Goal: Navigation & Orientation: Understand site structure

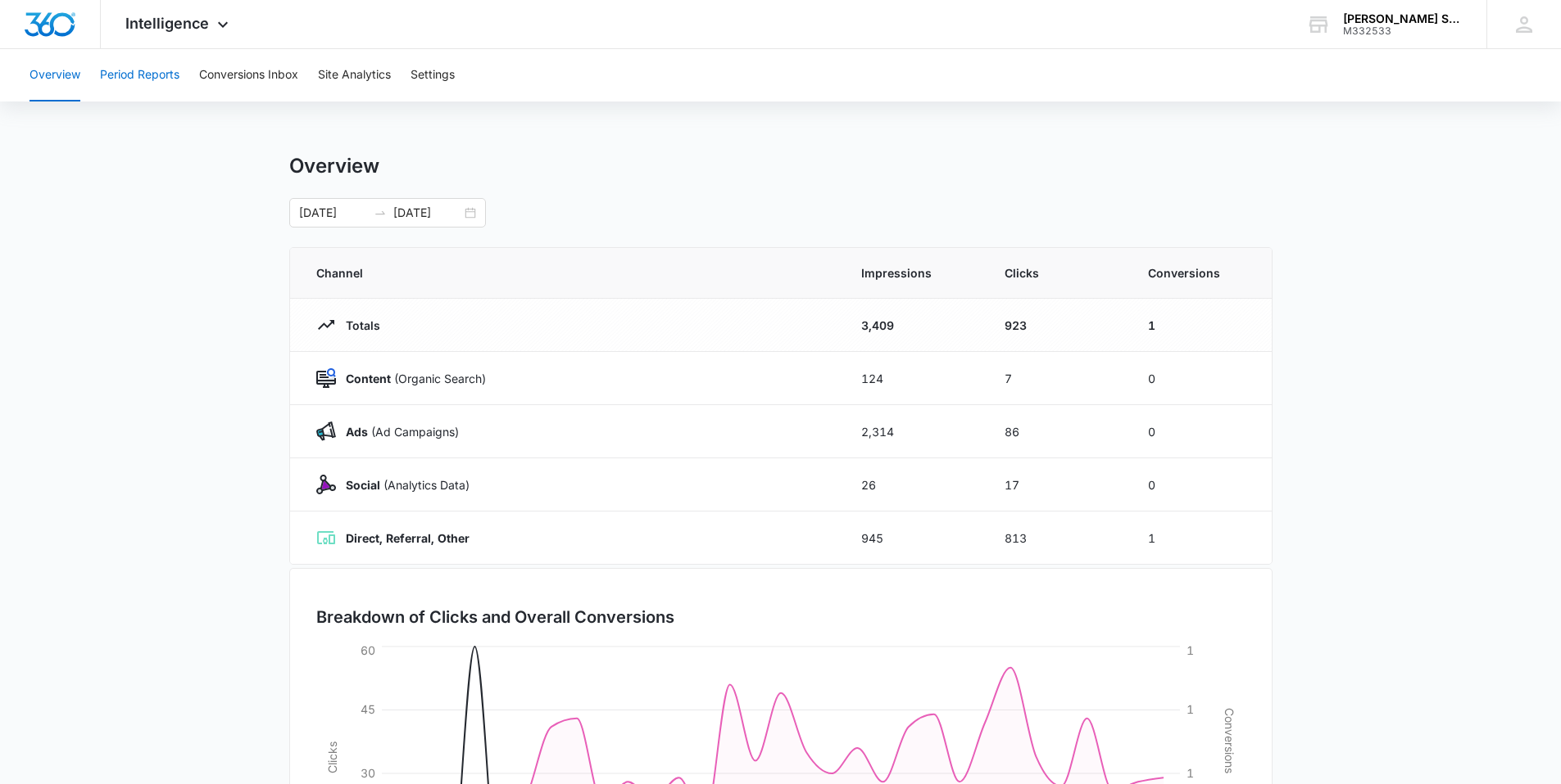
click at [161, 82] on button "Period Reports" at bounding box center [140, 75] width 80 height 52
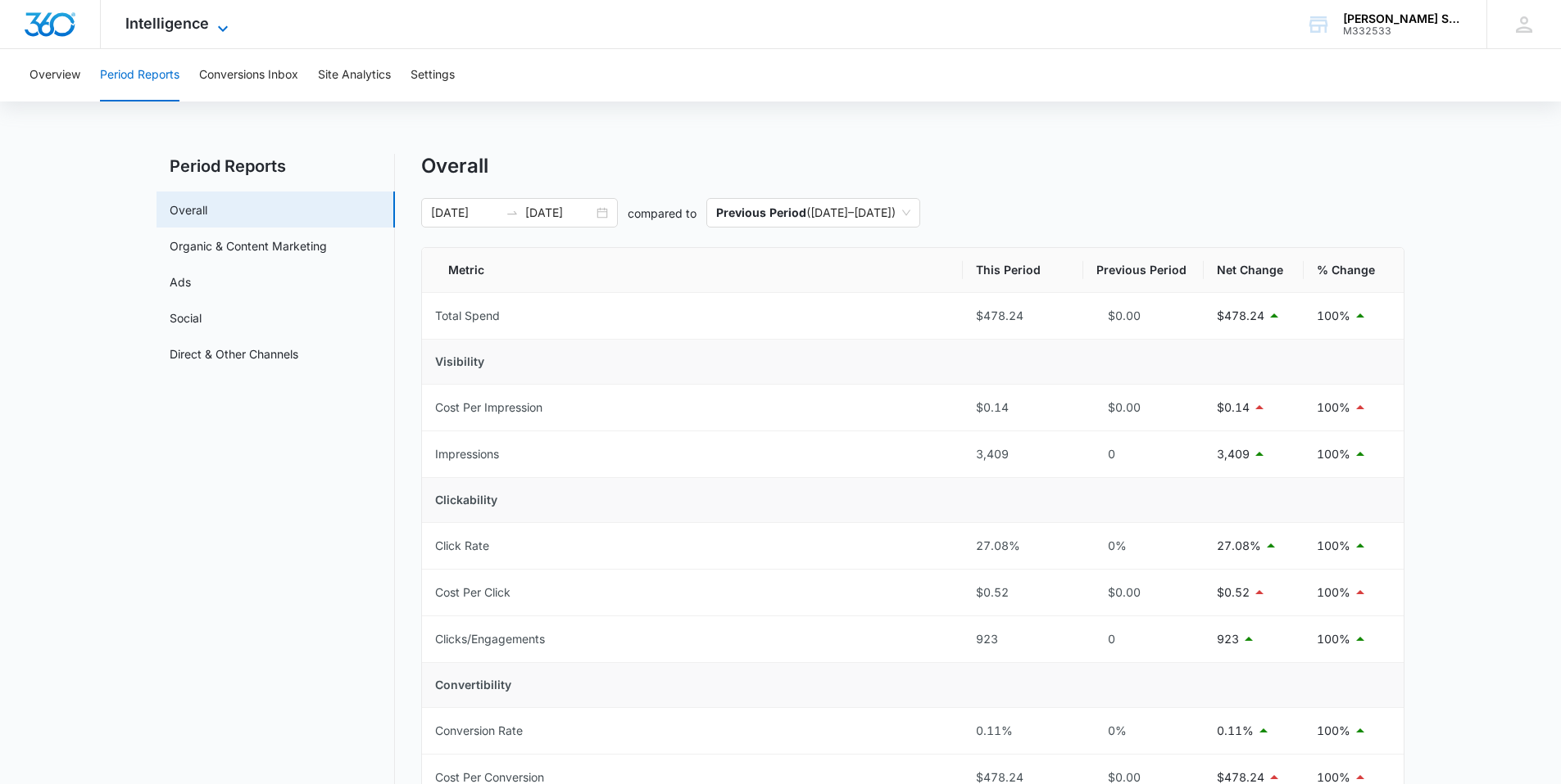
click at [155, 23] on span "Intelligence" at bounding box center [167, 23] width 83 height 17
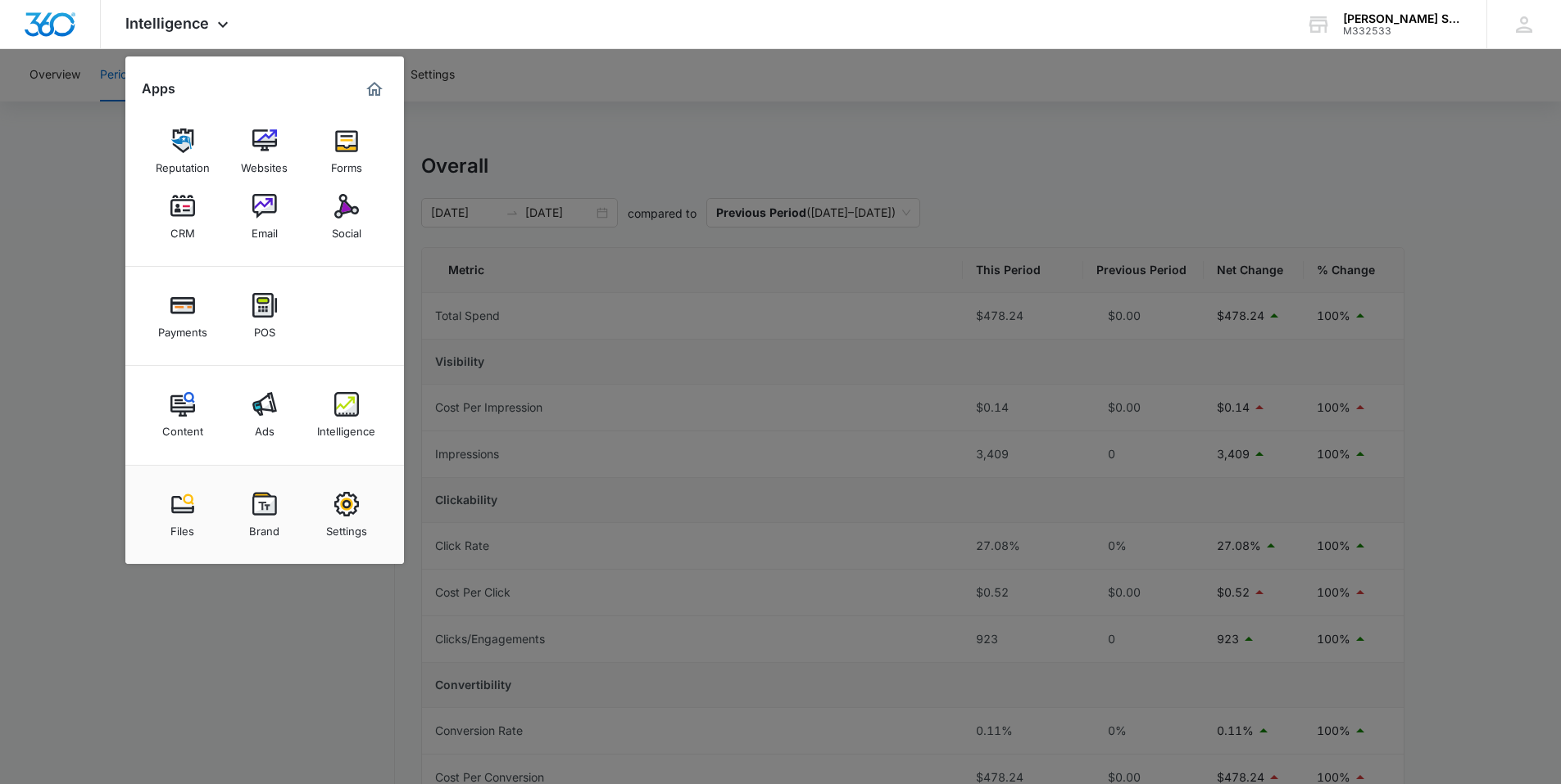
drag, startPoint x: 259, startPoint y: 411, endPoint x: 355, endPoint y: 317, distance: 134.4
click at [259, 411] on img at bounding box center [265, 404] width 25 height 25
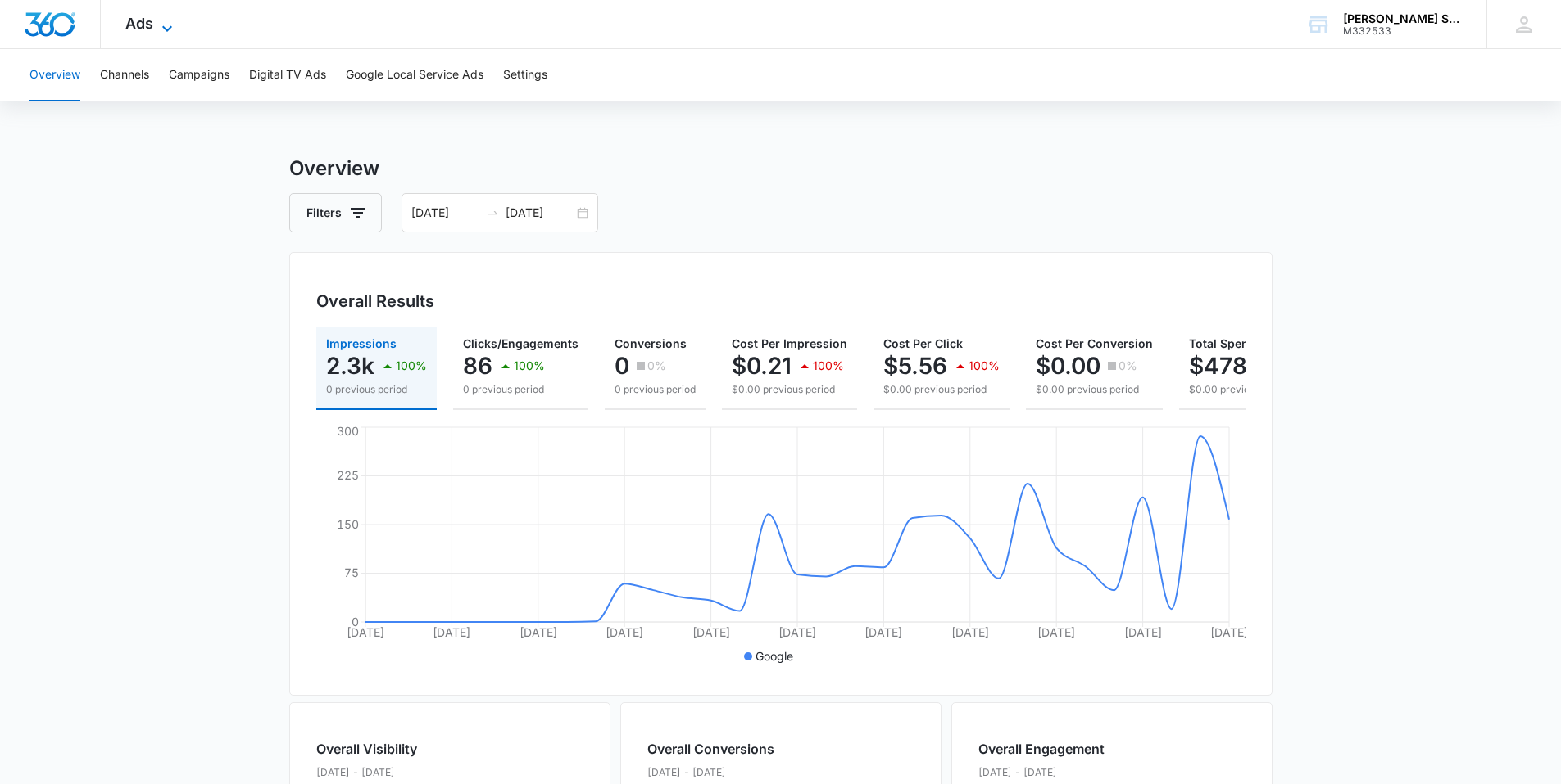
click at [143, 27] on span "Ads" at bounding box center [139, 23] width 27 height 17
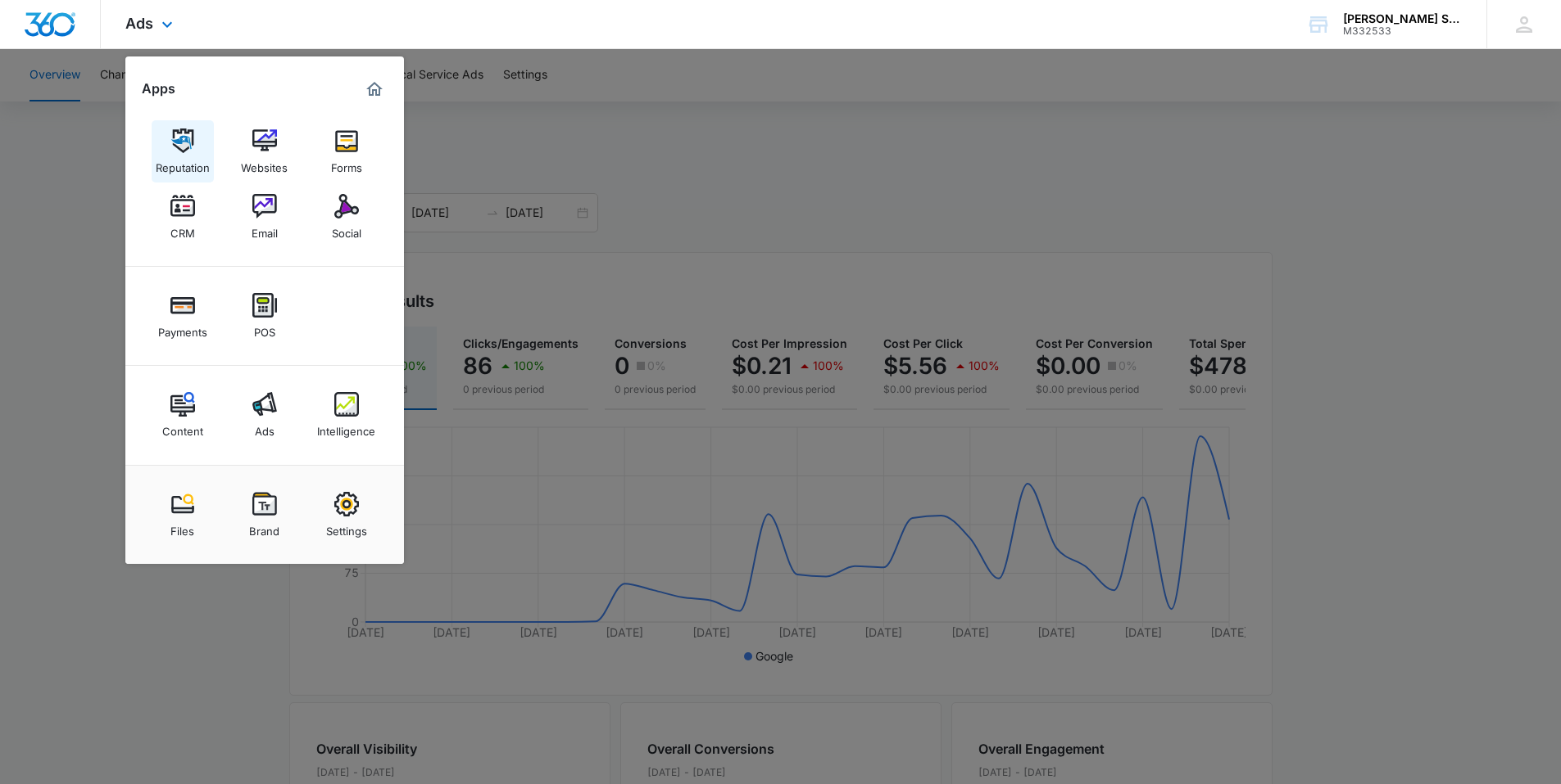
click at [171, 147] on img at bounding box center [182, 141] width 25 height 25
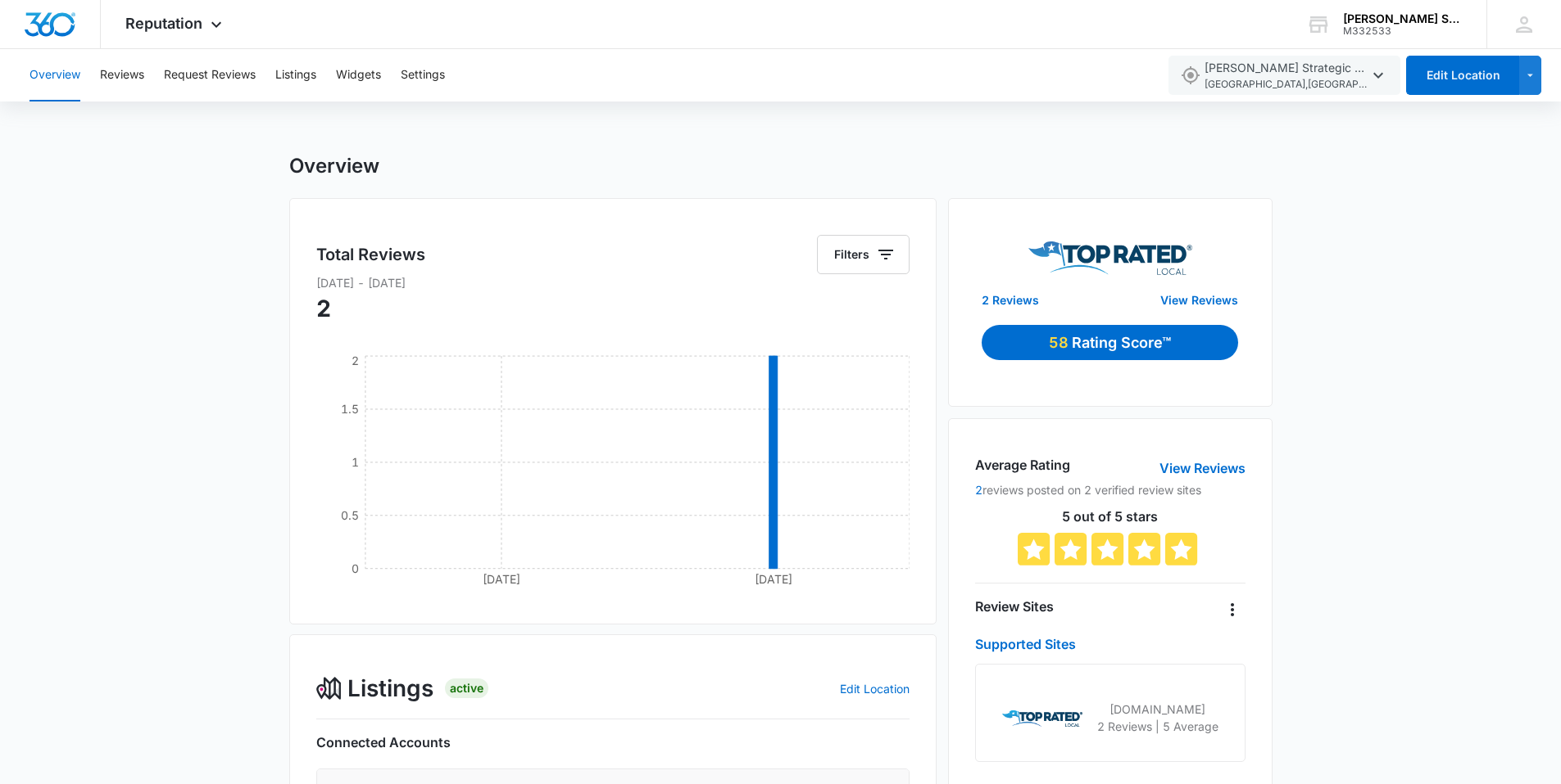
click at [1105, 343] on p "Rating Score™" at bounding box center [1121, 342] width 99 height 22
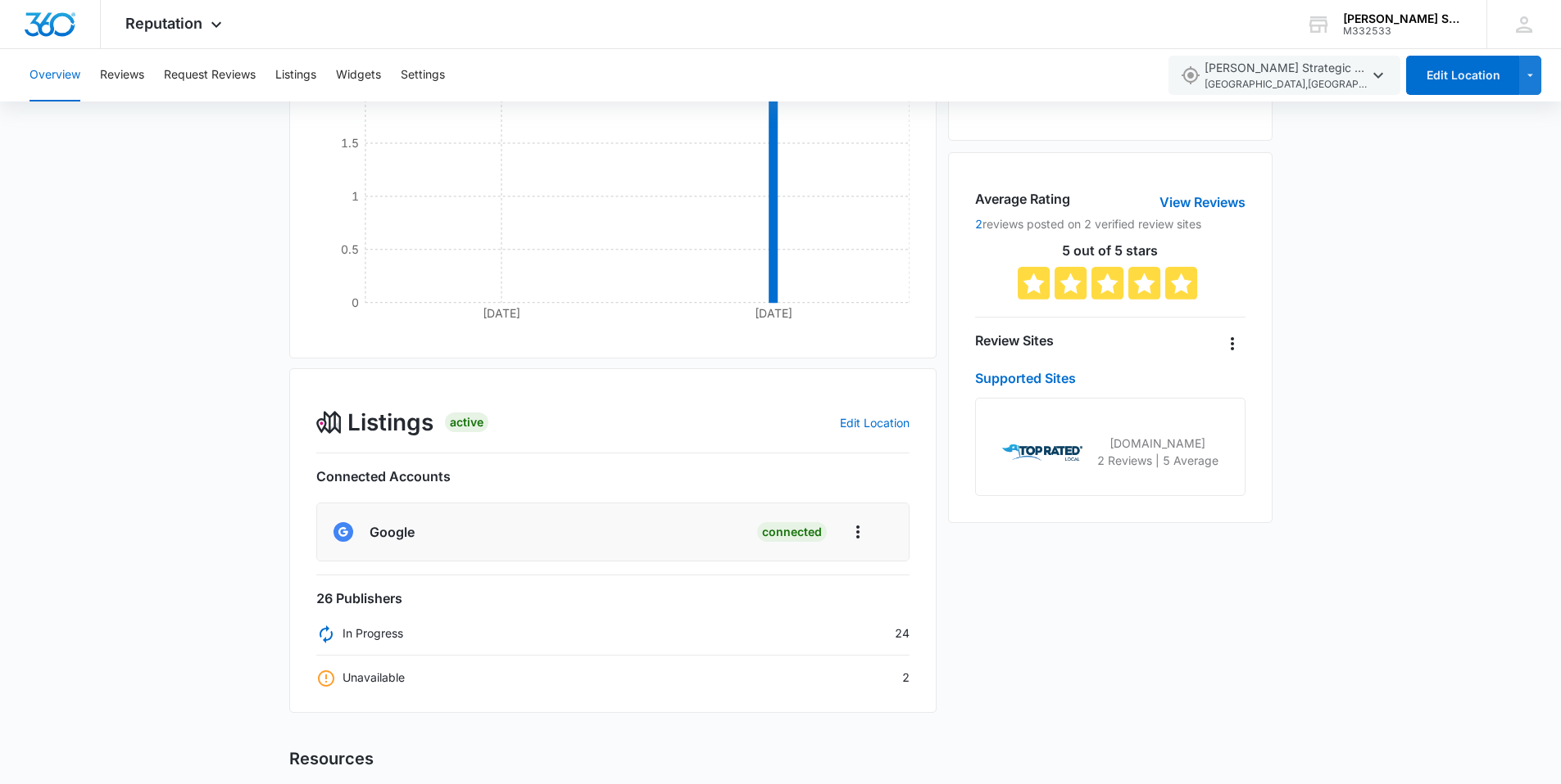
scroll to position [428, 0]
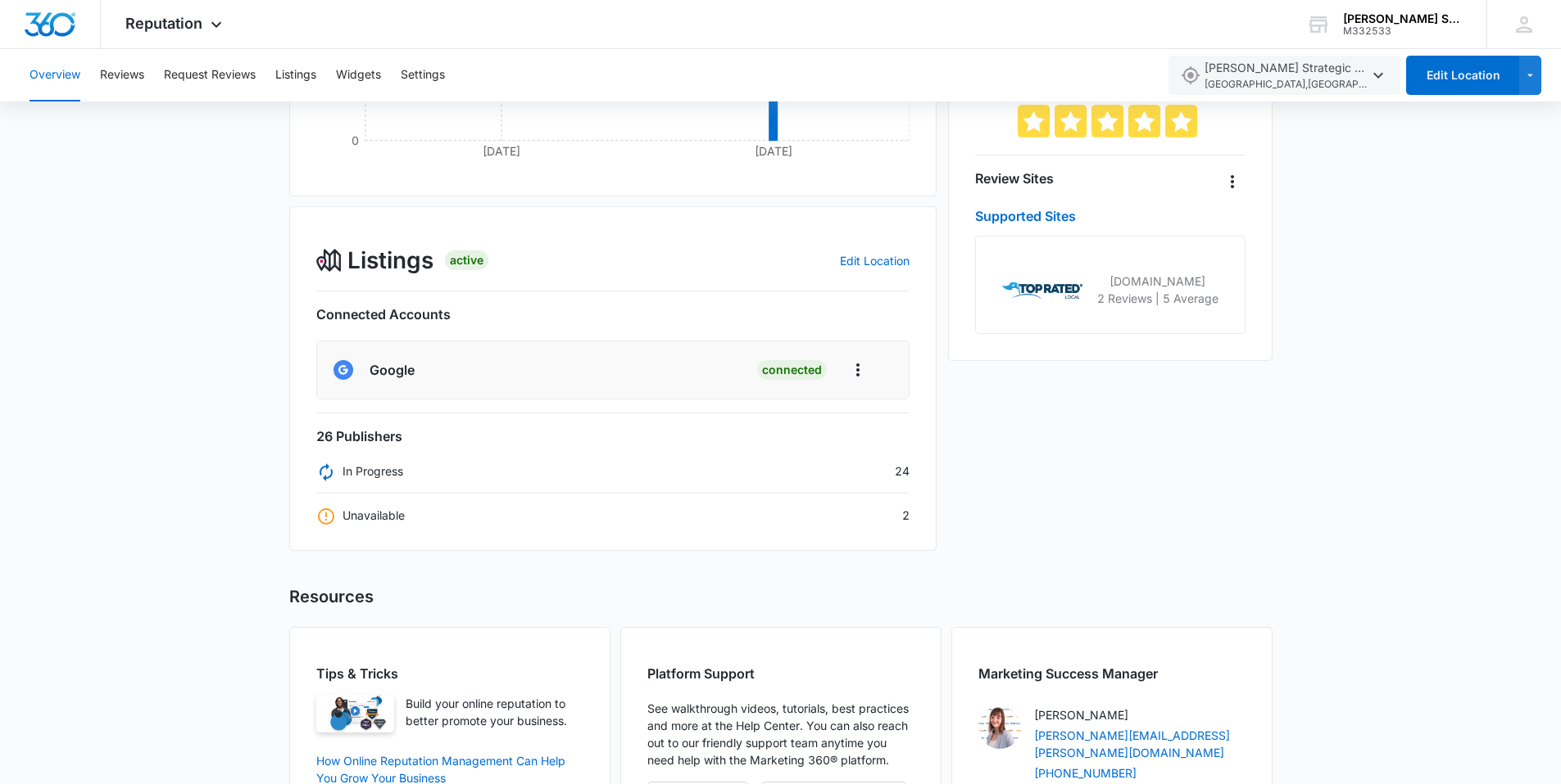
click at [361, 433] on h6 "26 Publishers" at bounding box center [613, 436] width 594 height 19
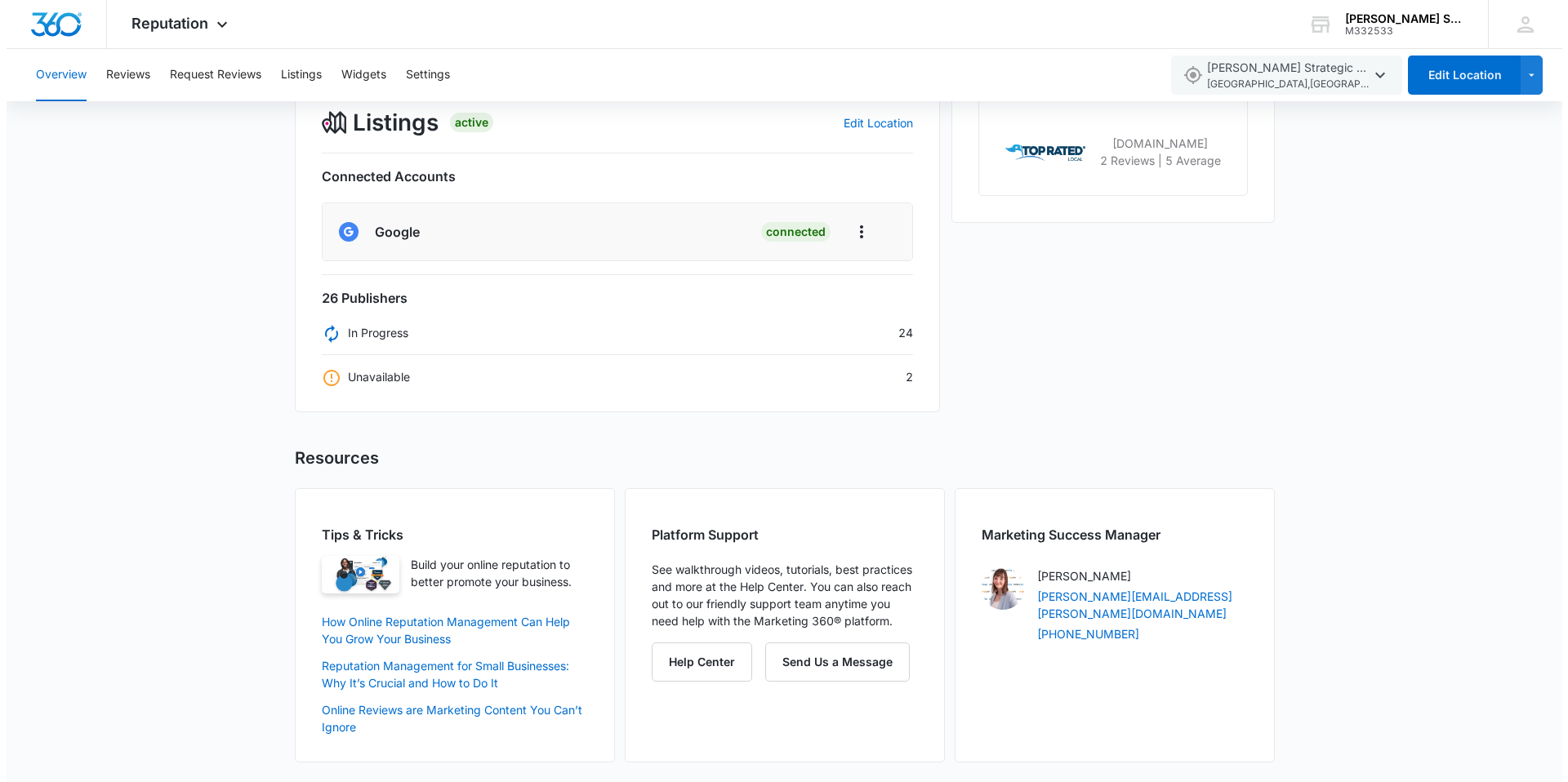
scroll to position [0, 0]
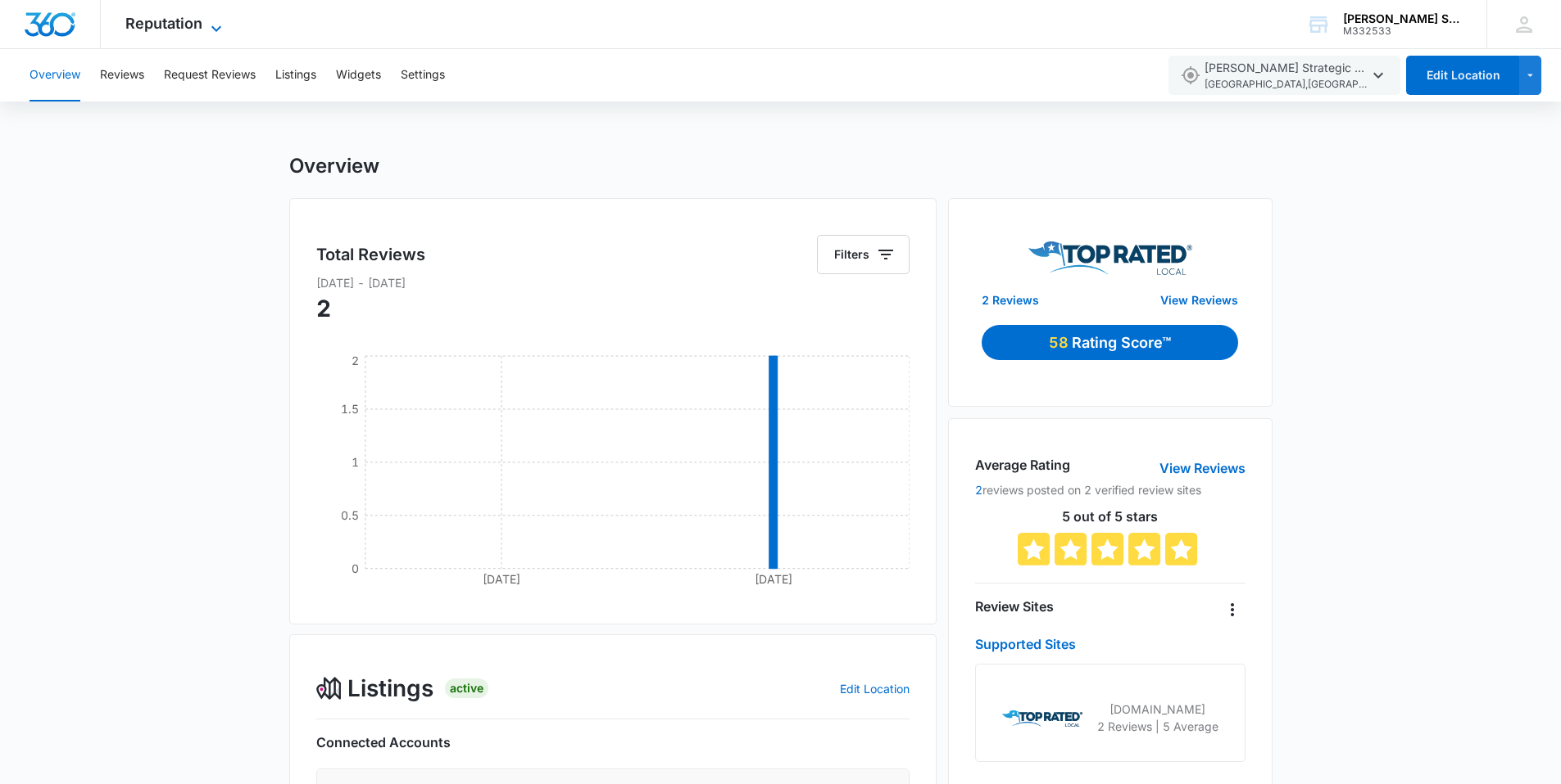
click at [153, 24] on span "Reputation" at bounding box center [164, 23] width 77 height 17
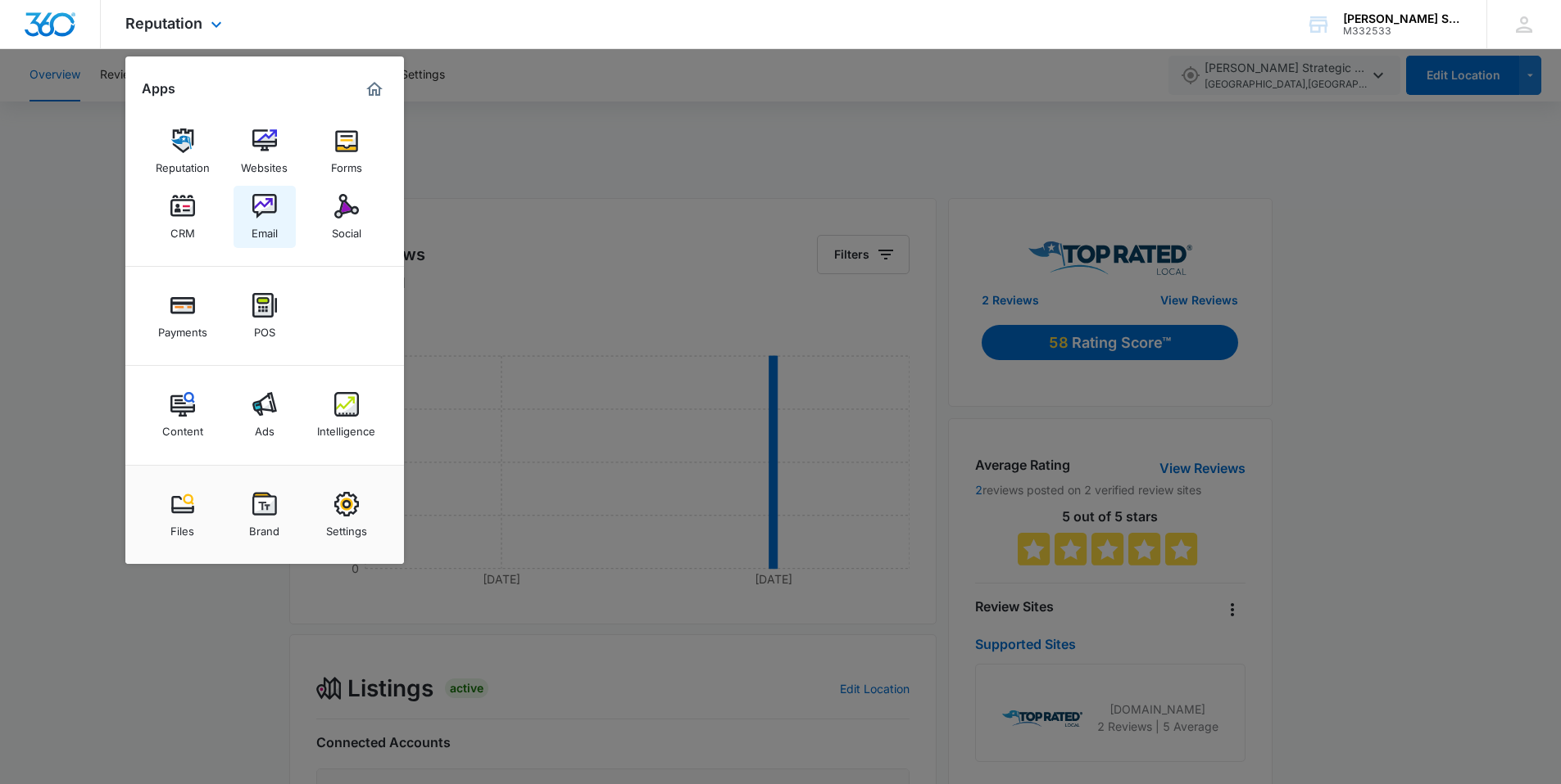
click at [262, 214] on img at bounding box center [265, 206] width 25 height 25
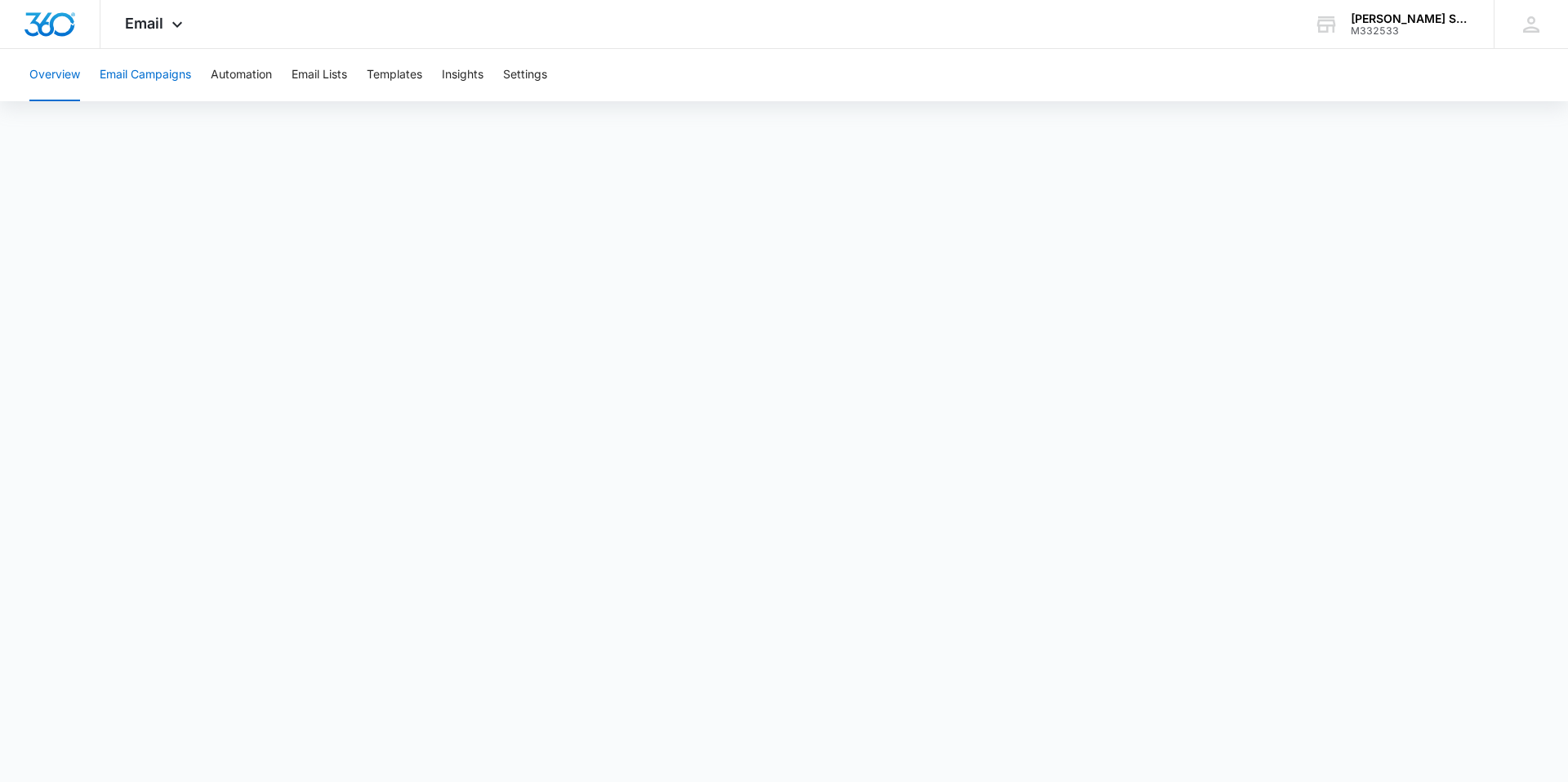
click at [171, 79] on button "Email Campaigns" at bounding box center [146, 75] width 92 height 52
click at [323, 79] on button "Email Lists" at bounding box center [319, 75] width 56 height 52
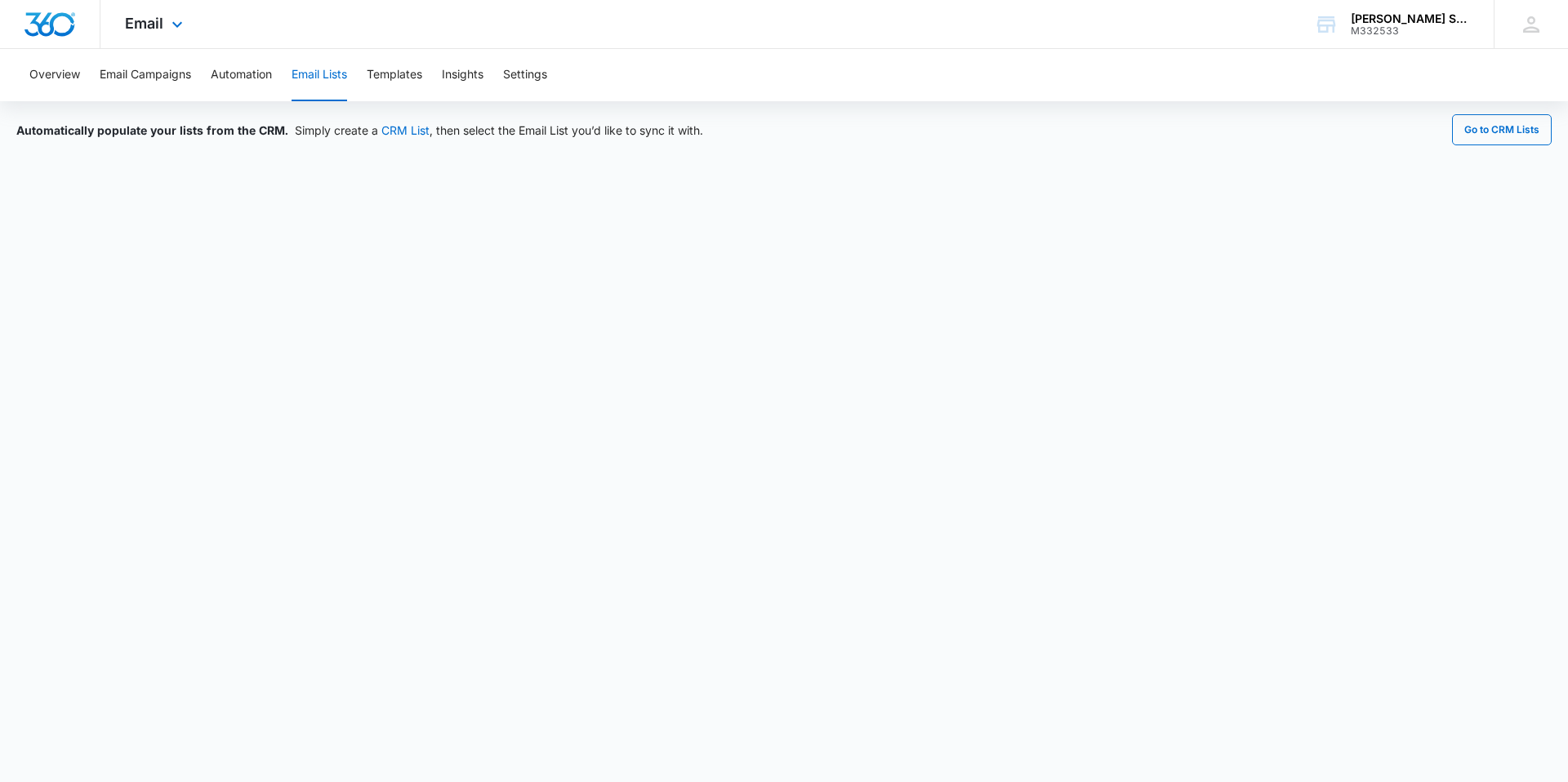
click at [176, 34] on div "Email Apps Reputation Websites Forms CRM Email Social Payments POS Content Ads …" at bounding box center [156, 24] width 111 height 49
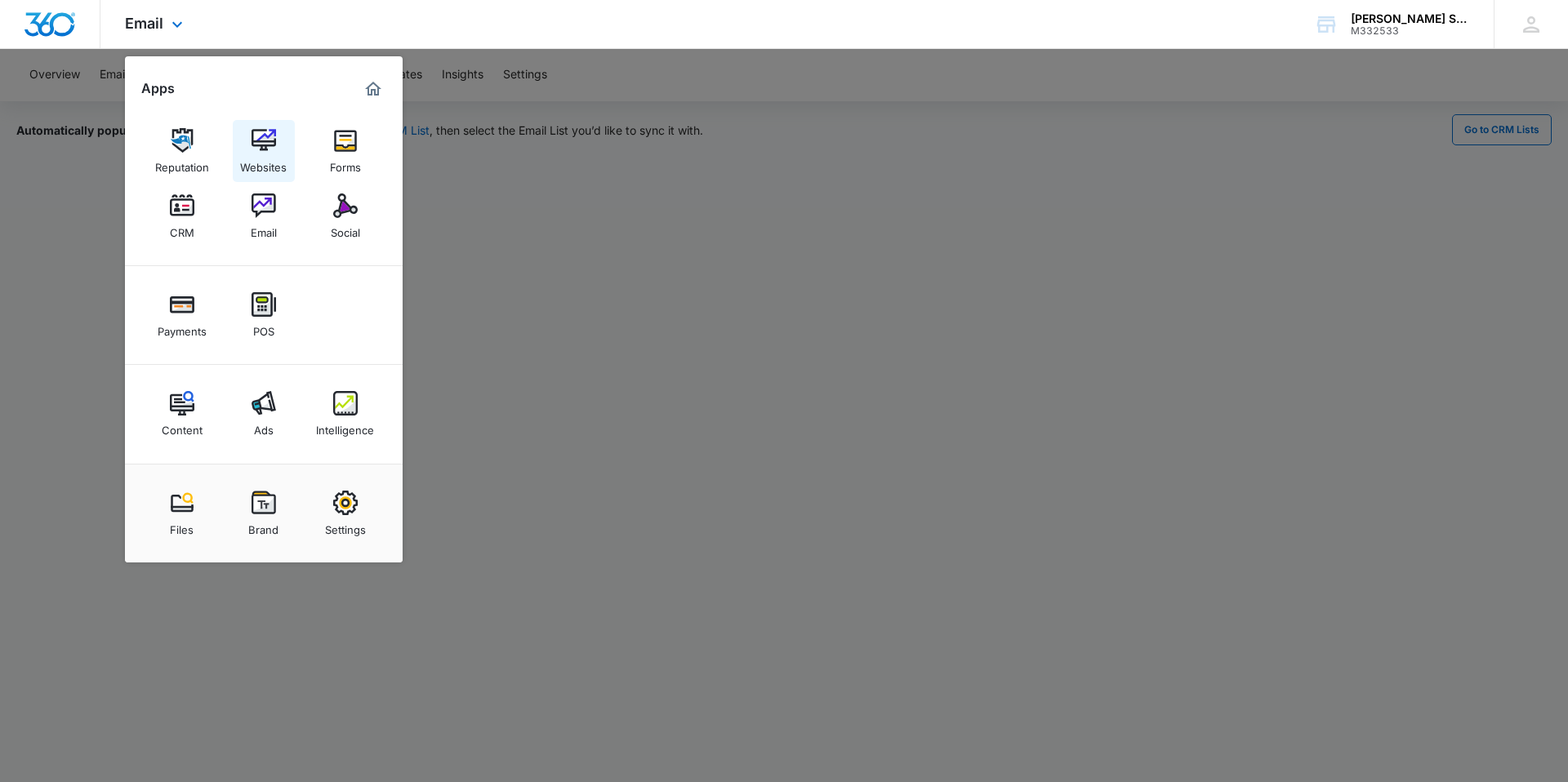
click at [269, 159] on div "Websites" at bounding box center [263, 163] width 47 height 21
